Goal: Information Seeking & Learning: Check status

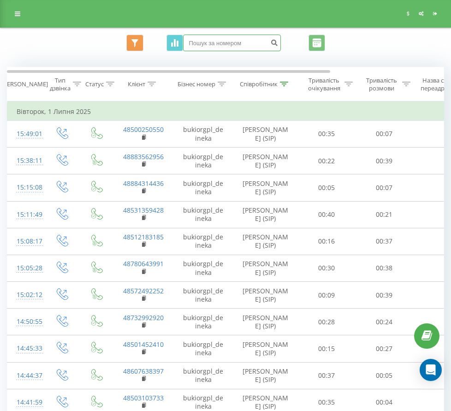
paste input "48 57 246 06 16"
type input "48 57 246 06 16"
click at [278, 43] on icon "submit" at bounding box center [275, 42] width 8 height 6
